Goal: Task Accomplishment & Management: Manage account settings

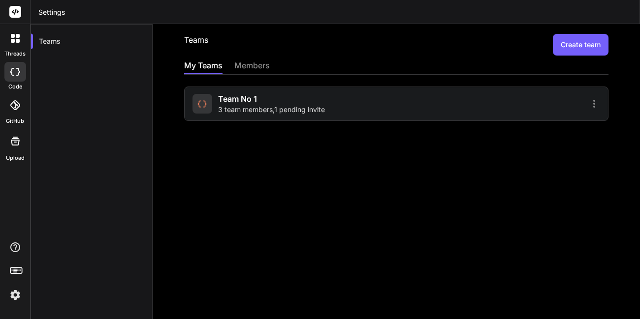
click at [232, 95] on span "Team No 1" at bounding box center [237, 99] width 39 height 12
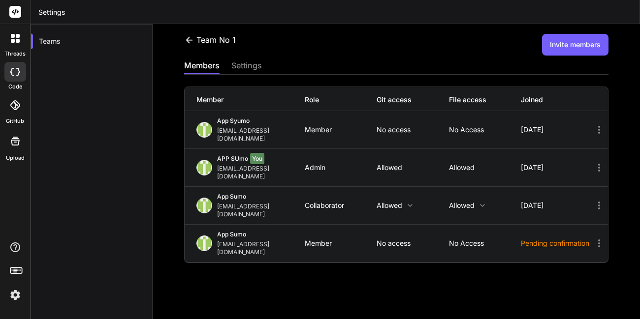
click at [593, 238] on icon at bounding box center [599, 244] width 12 height 12
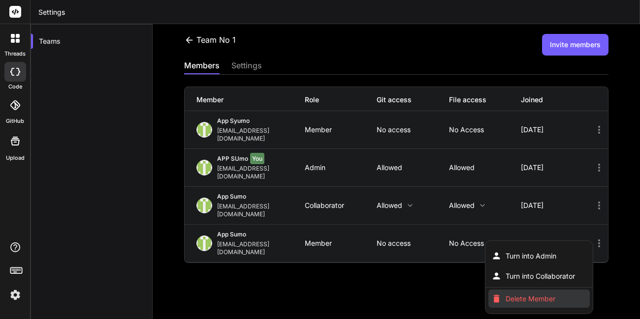
click at [529, 294] on span "Delete Member" at bounding box center [530, 299] width 50 height 10
